Goal: Information Seeking & Learning: Learn about a topic

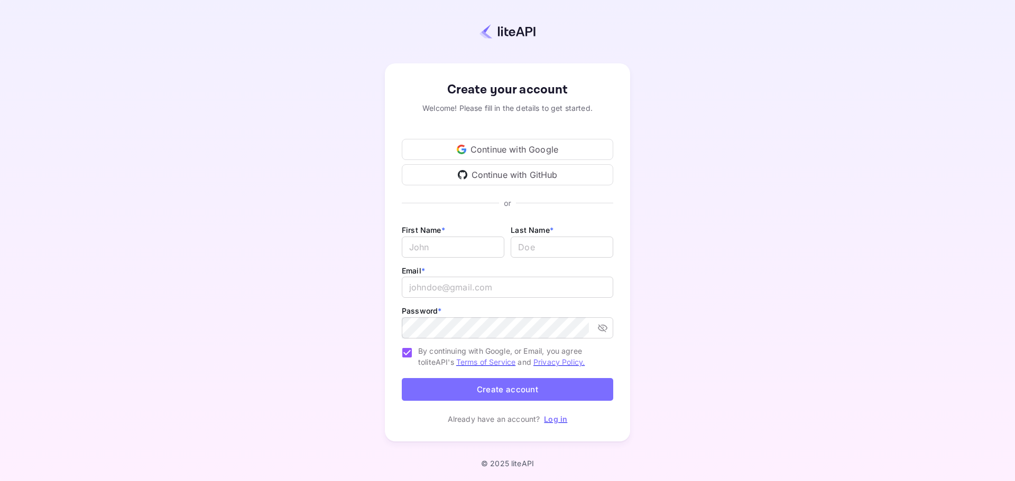
click at [536, 146] on div "Continue with Google" at bounding box center [507, 149] width 211 height 21
click at [700, 376] on div "Create your account Welcome! Please fill in the details to get started. Continu…" at bounding box center [508, 252] width 922 height 413
click at [560, 421] on link "Log in" at bounding box center [555, 419] width 23 height 9
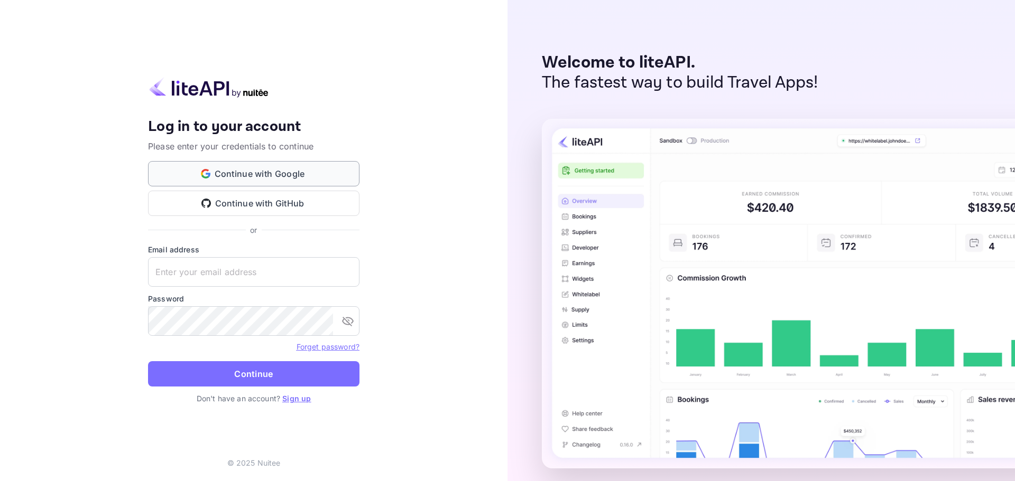
click at [298, 176] on button "Continue with Google" at bounding box center [253, 173] width 211 height 25
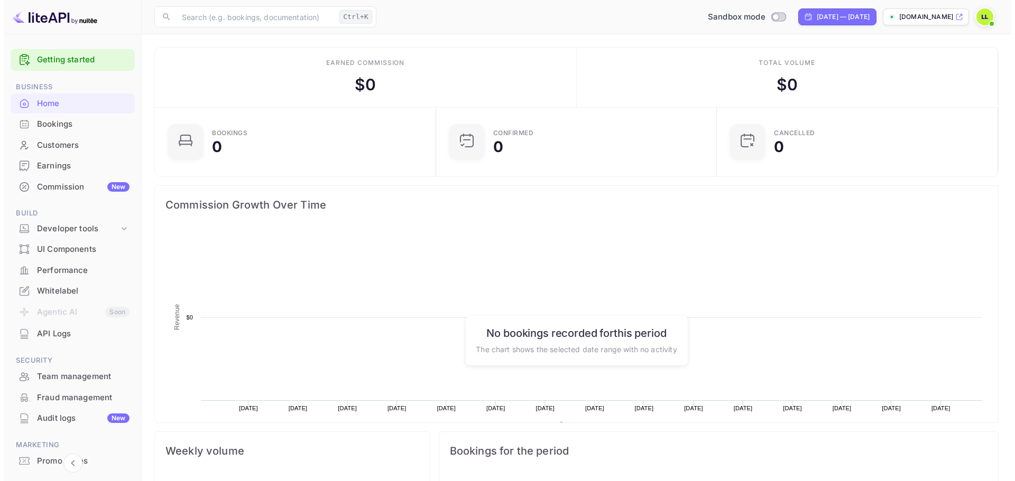
scroll to position [164, 266]
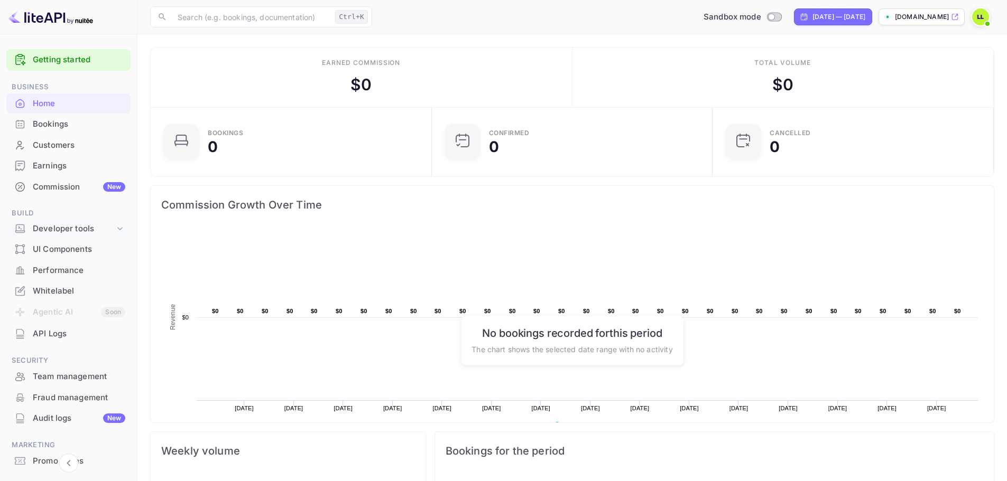
click at [86, 226] on div "Developer tools" at bounding box center [74, 229] width 82 height 12
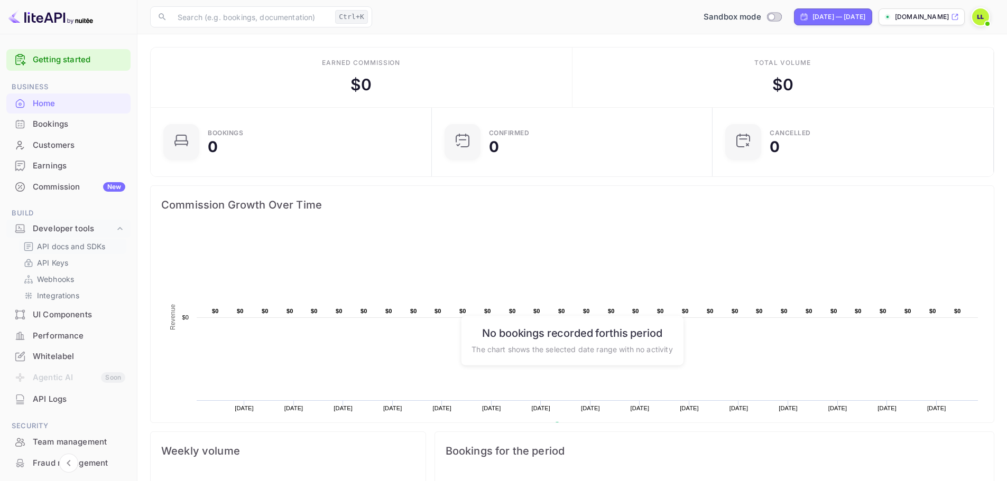
click at [82, 244] on p "API docs and SDKs" at bounding box center [71, 246] width 69 height 11
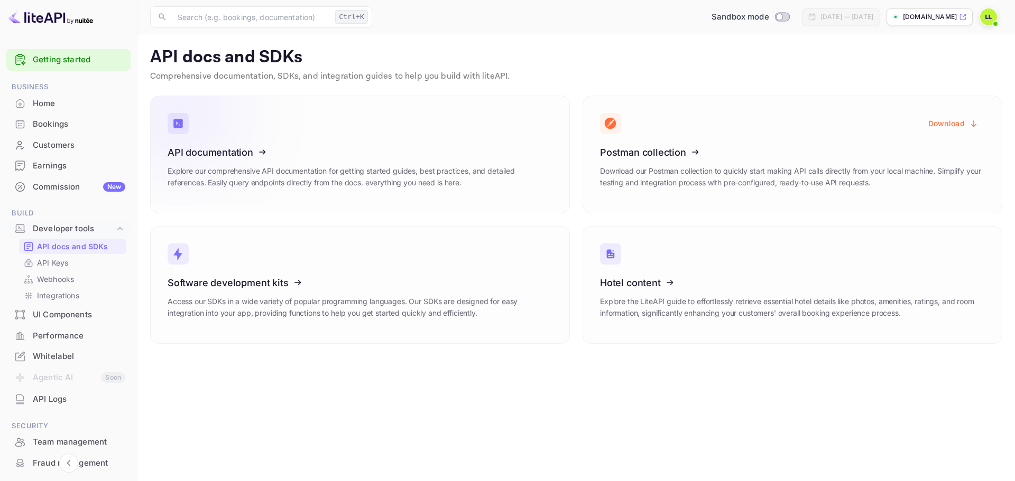
drag, startPoint x: 310, startPoint y: 62, endPoint x: 283, endPoint y: 118, distance: 62.2
click at [310, 64] on p "API docs and SDKs" at bounding box center [576, 57] width 852 height 21
